Goal: Navigation & Orientation: Find specific page/section

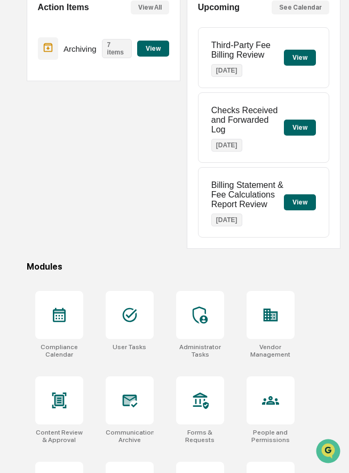
scroll to position [120, 0]
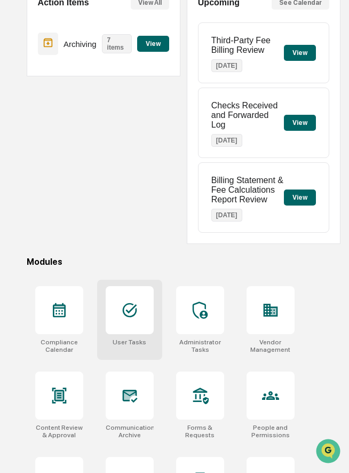
click at [125, 318] on icon at bounding box center [129, 310] width 14 height 14
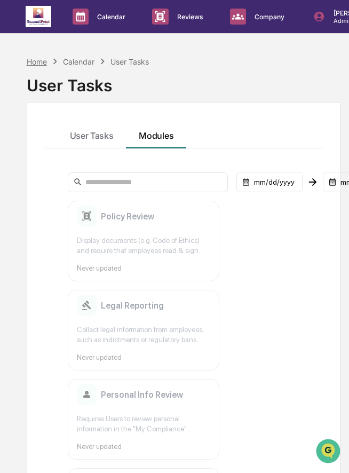
click at [40, 58] on div "Home" at bounding box center [37, 61] width 20 height 9
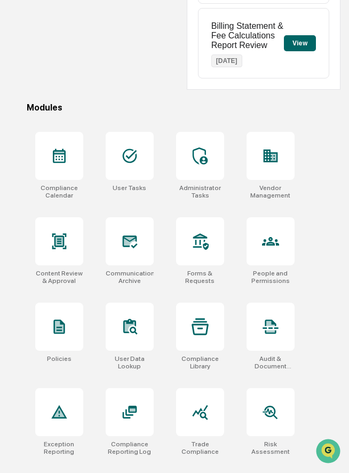
scroll to position [280, 0]
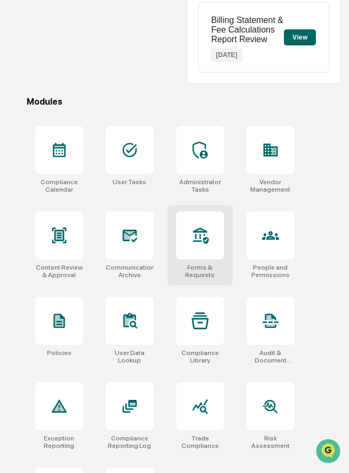
click at [194, 246] on div at bounding box center [200, 235] width 48 height 48
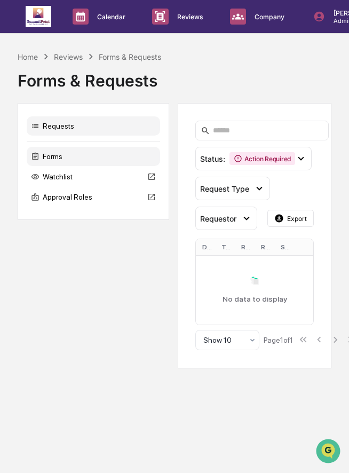
click at [84, 157] on div "Forms" at bounding box center [93, 156] width 133 height 19
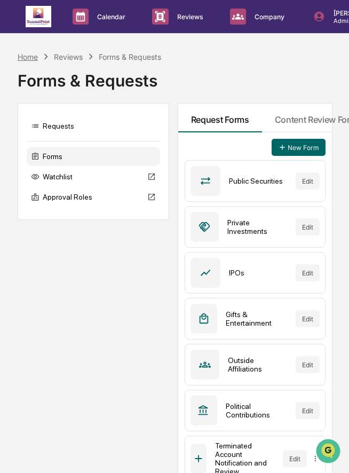
click at [28, 57] on div "Home" at bounding box center [28, 56] width 20 height 9
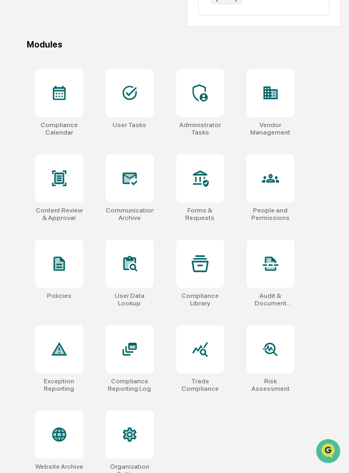
scroll to position [350, 0]
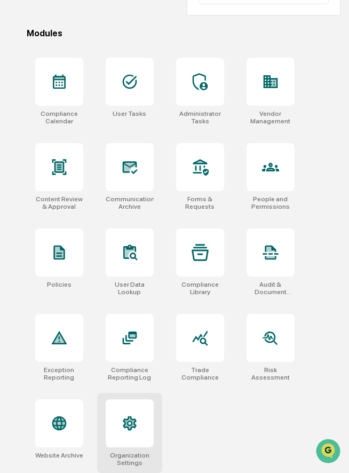
click at [131, 422] on icon at bounding box center [130, 423] width 14 height 14
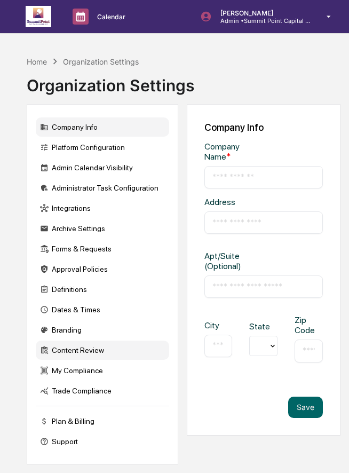
type input "**********"
type input "*********"
type input "*****"
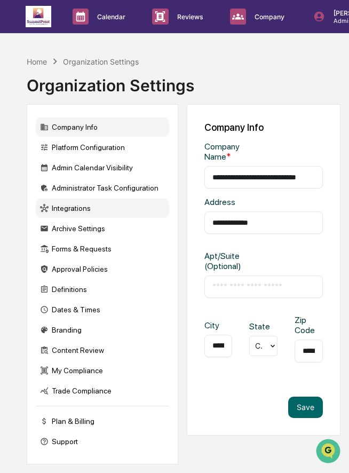
click at [107, 210] on div "Integrations" at bounding box center [102, 208] width 133 height 19
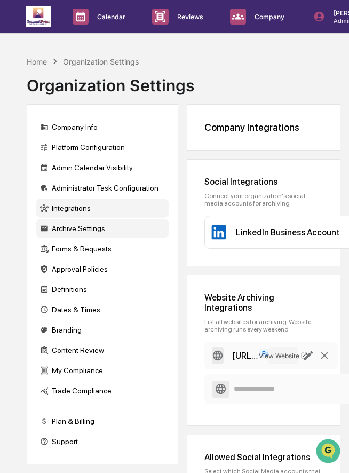
click at [80, 231] on div "Archive Settings" at bounding box center [102, 228] width 133 height 19
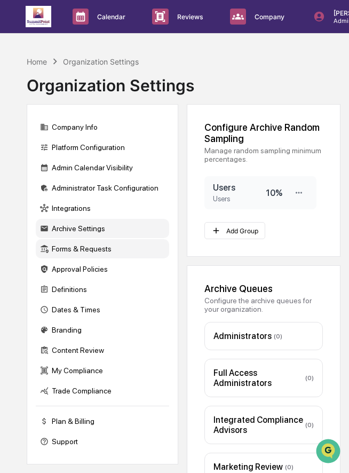
click at [99, 250] on div "Forms & Requests" at bounding box center [102, 248] width 133 height 19
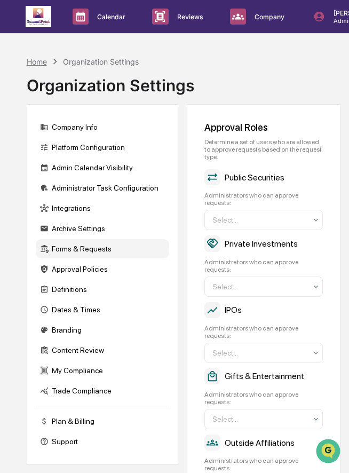
click at [41, 61] on div "Home" at bounding box center [37, 61] width 20 height 9
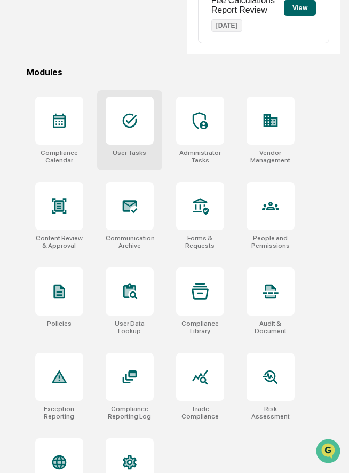
scroll to position [312, 0]
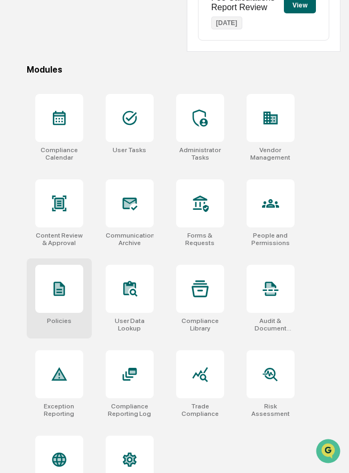
click at [77, 302] on div at bounding box center [59, 289] width 48 height 48
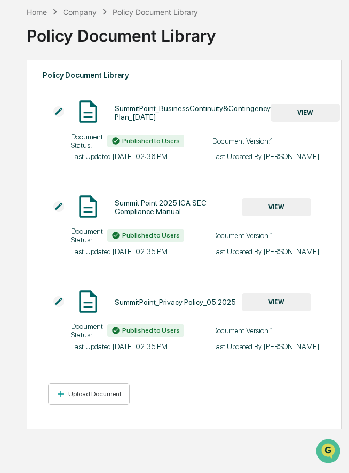
scroll to position [51, 0]
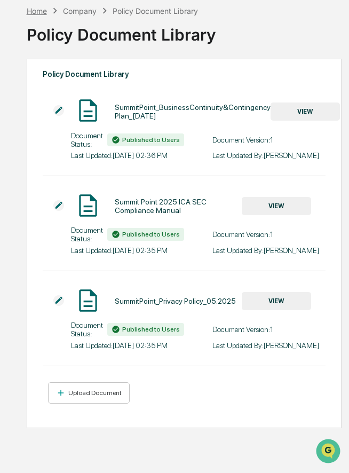
click at [37, 11] on div "Home" at bounding box center [37, 10] width 20 height 9
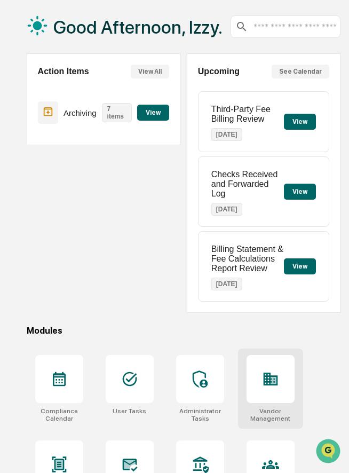
click at [260, 363] on div at bounding box center [271, 379] width 48 height 48
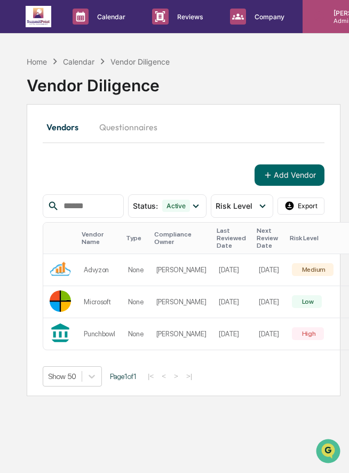
click at [322, 18] on icon at bounding box center [319, 17] width 10 height 10
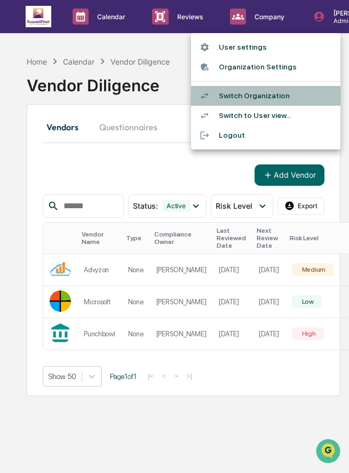
click at [268, 97] on li "Switch Organization" at bounding box center [265, 96] width 149 height 20
